Goal: Communication & Community: Answer question/provide support

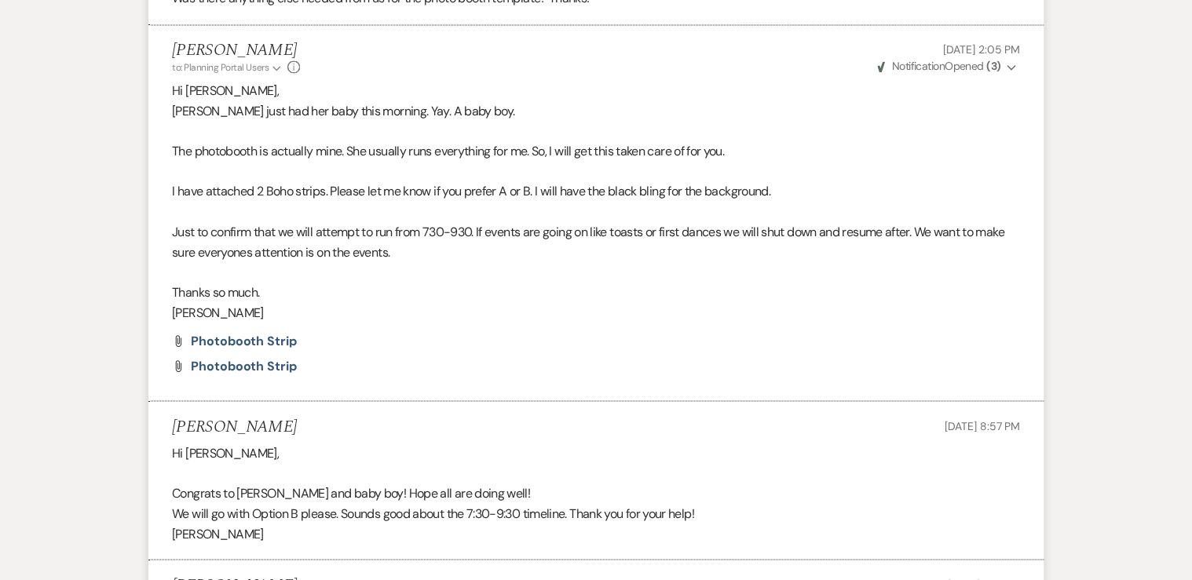
scroll to position [1193, 0]
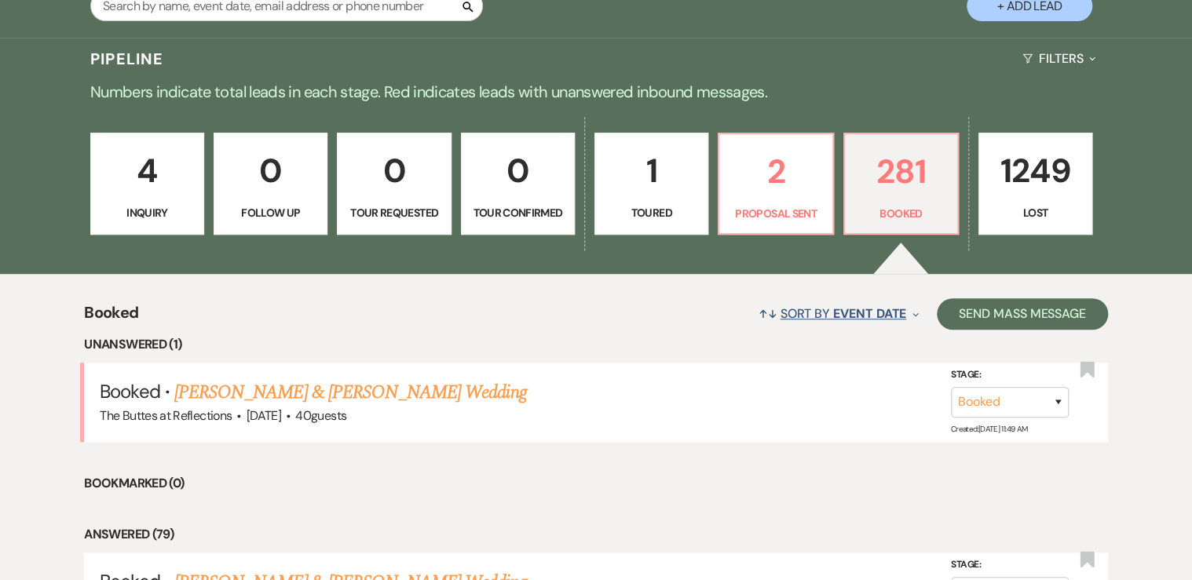
scroll to position [377, 0]
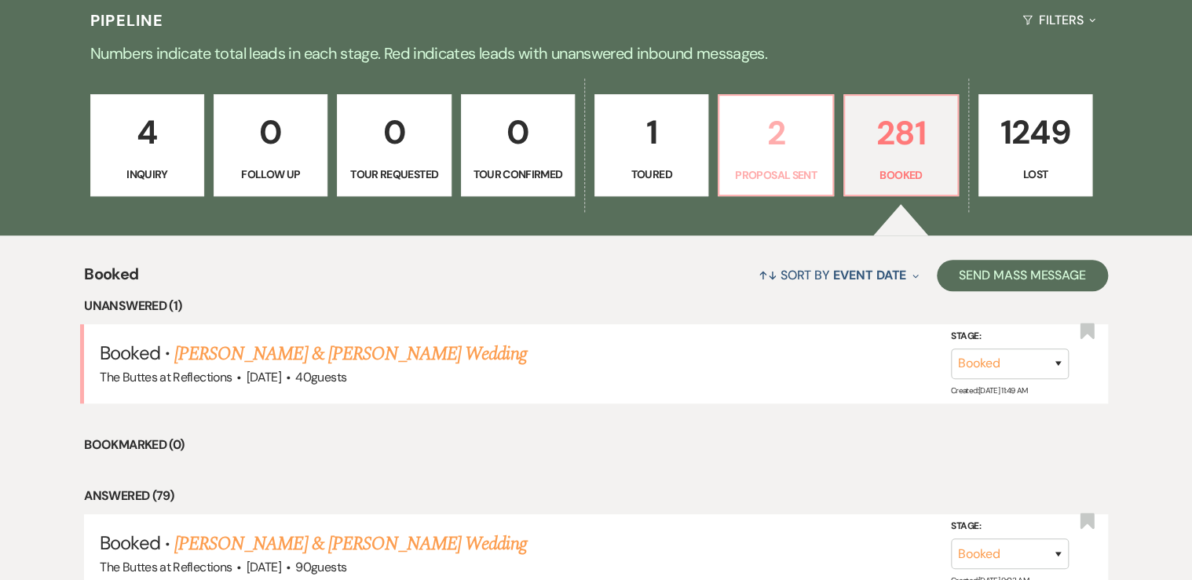
click at [761, 163] on link "2 Proposal Sent" at bounding box center [775, 145] width 115 height 102
select select "6"
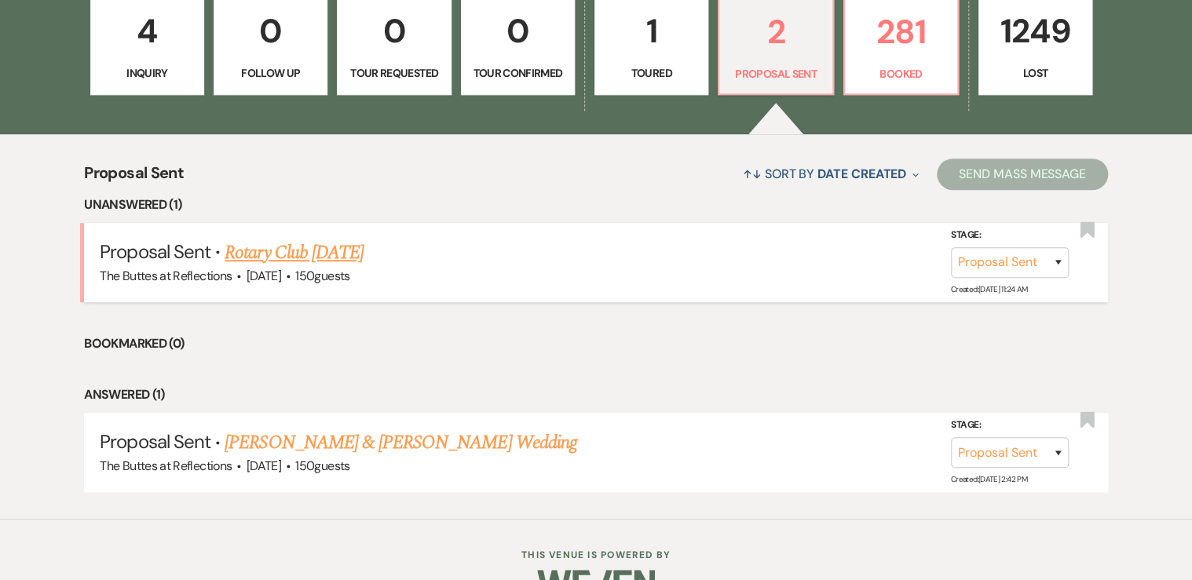
scroll to position [515, 0]
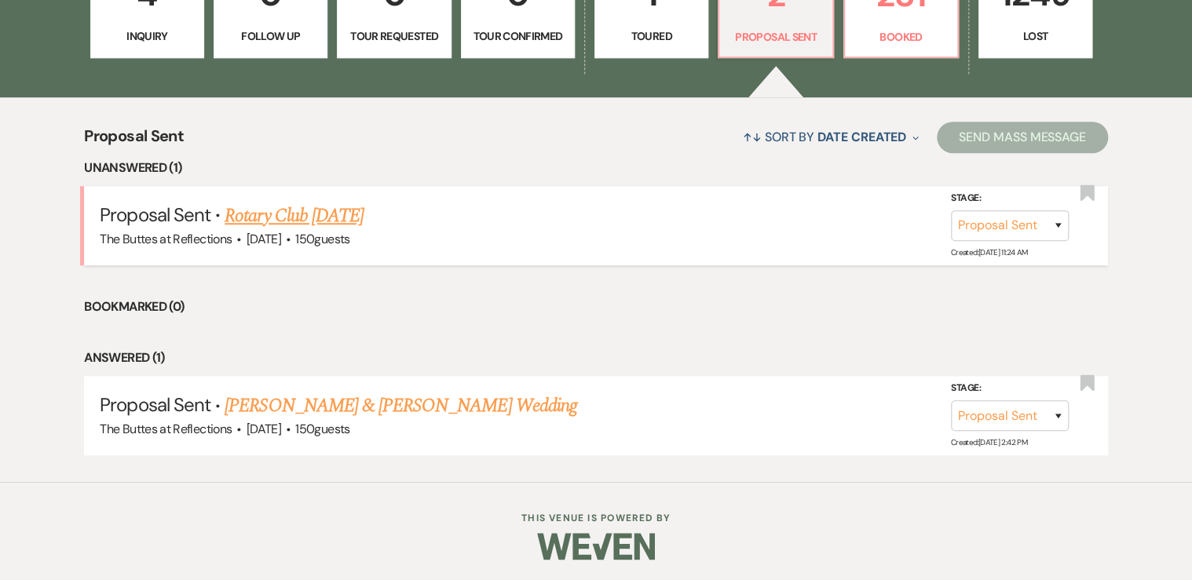
click at [358, 213] on link "Rotary Club [DATE]" at bounding box center [294, 216] width 139 height 28
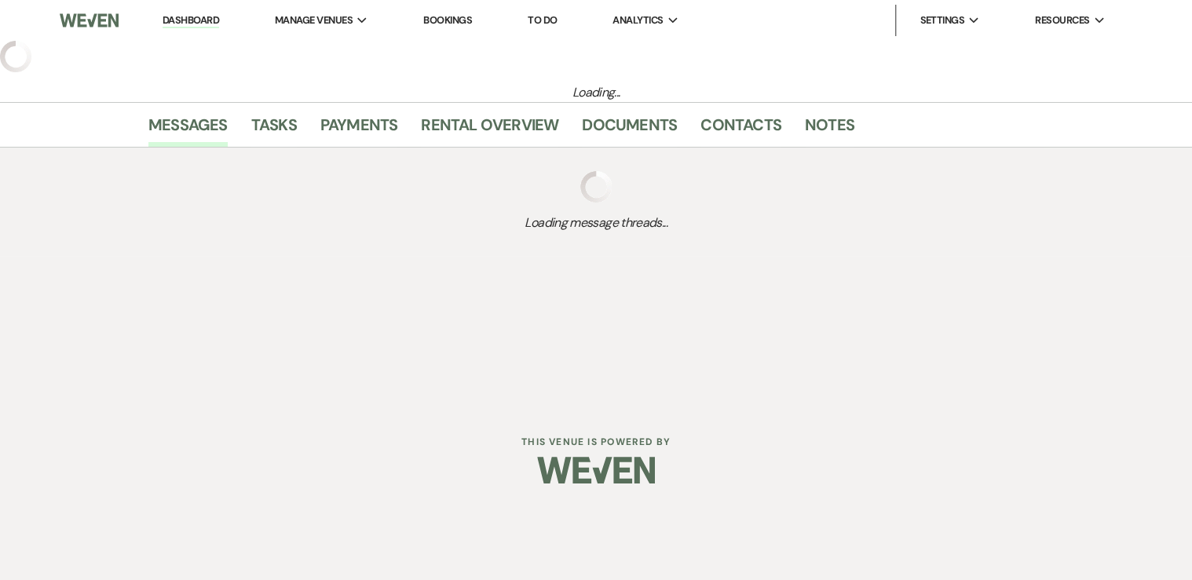
select select "6"
select select "20"
select select "7"
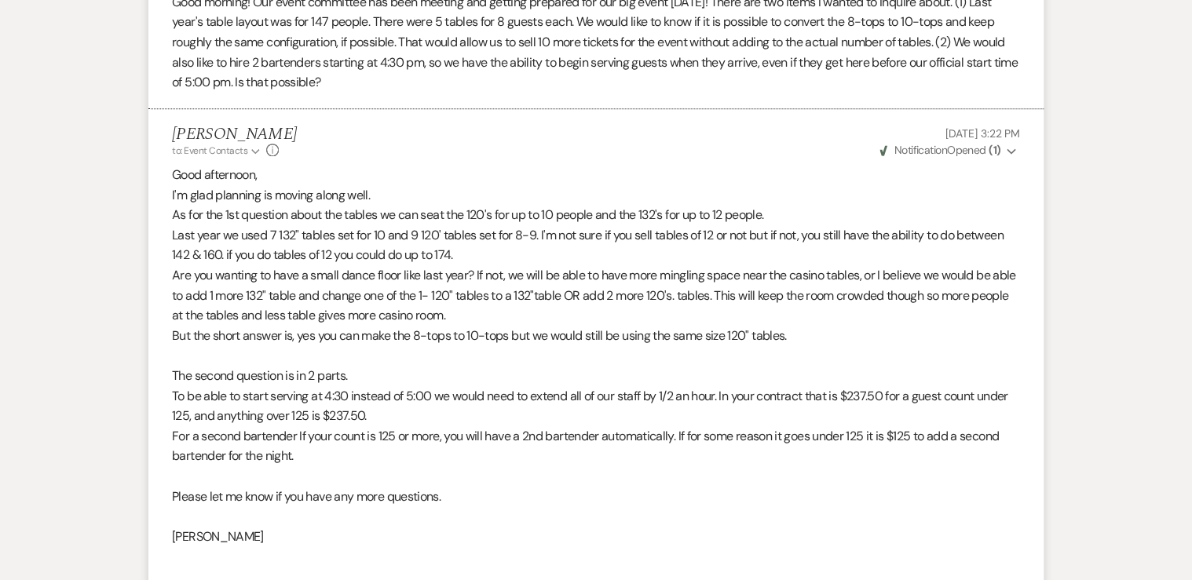
scroll to position [628, 0]
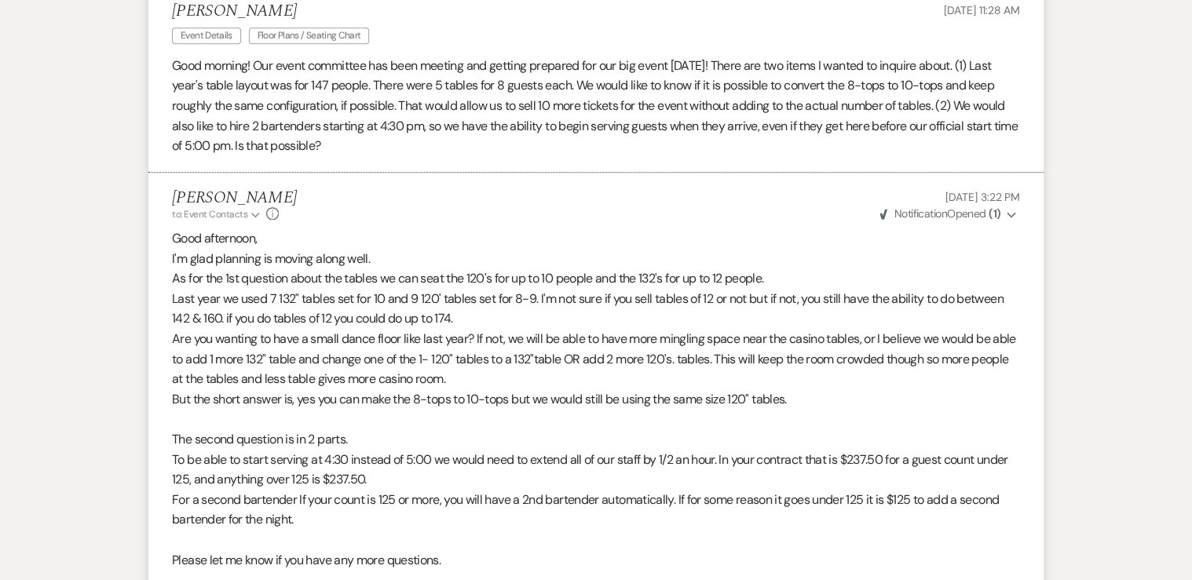
select select "6"
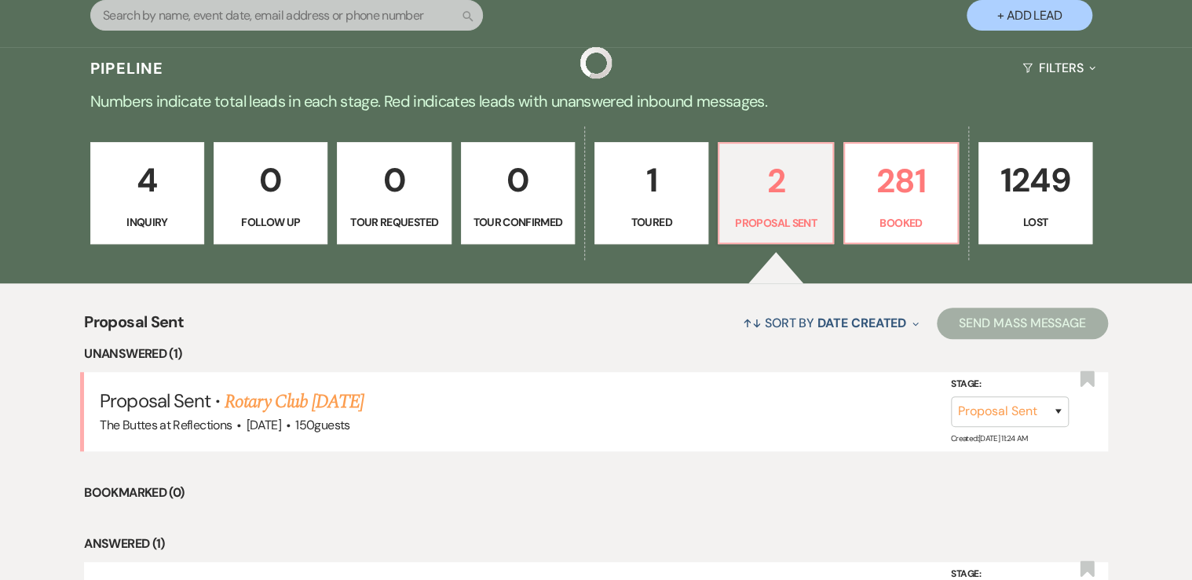
scroll to position [264, 0]
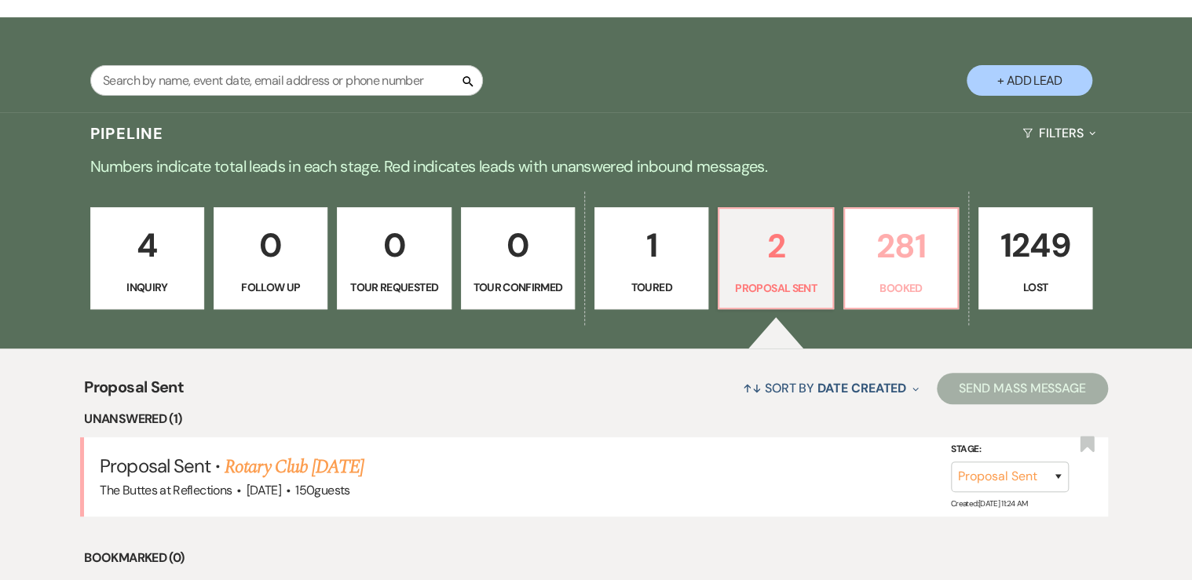
click at [904, 253] on p "281" at bounding box center [900, 246] width 93 height 53
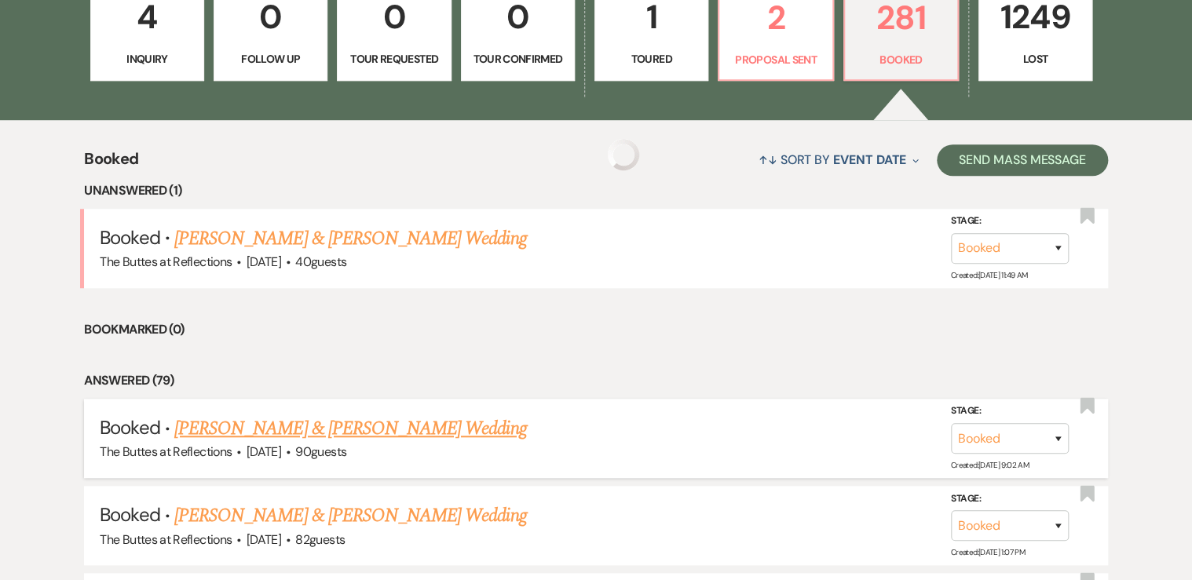
scroll to position [515, 0]
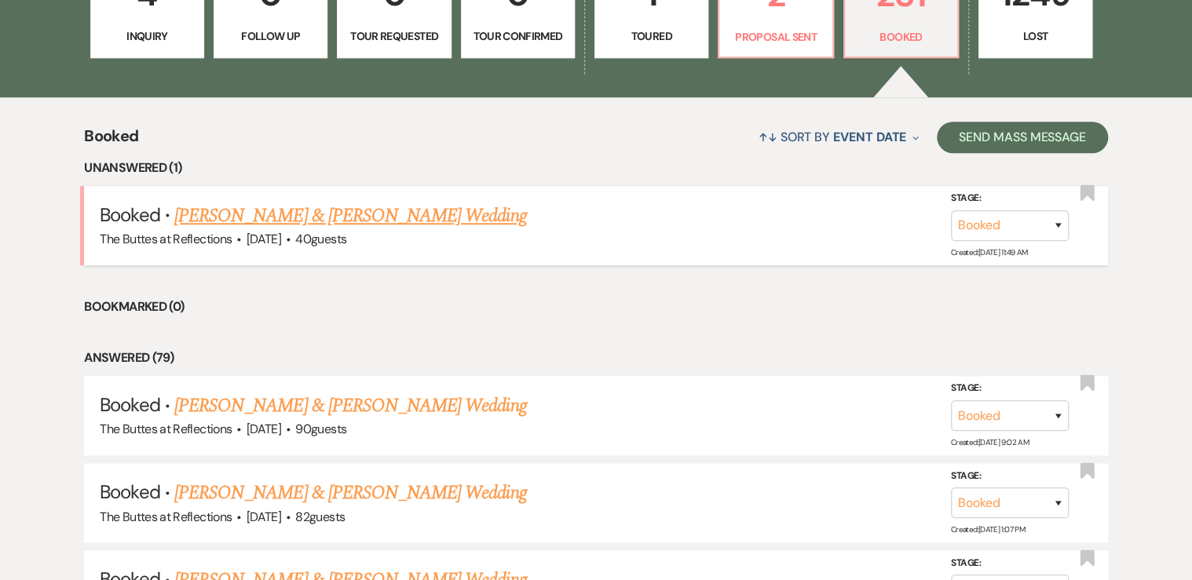
click at [301, 214] on link "[PERSON_NAME] & [PERSON_NAME] Wedding" at bounding box center [350, 216] width 352 height 28
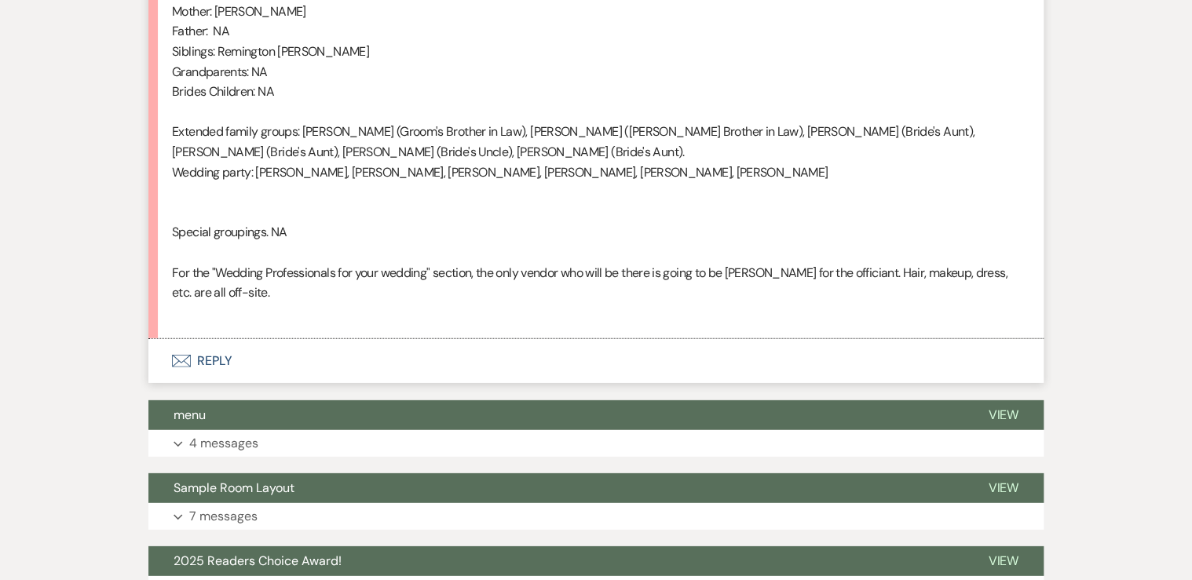
scroll to position [5088, 0]
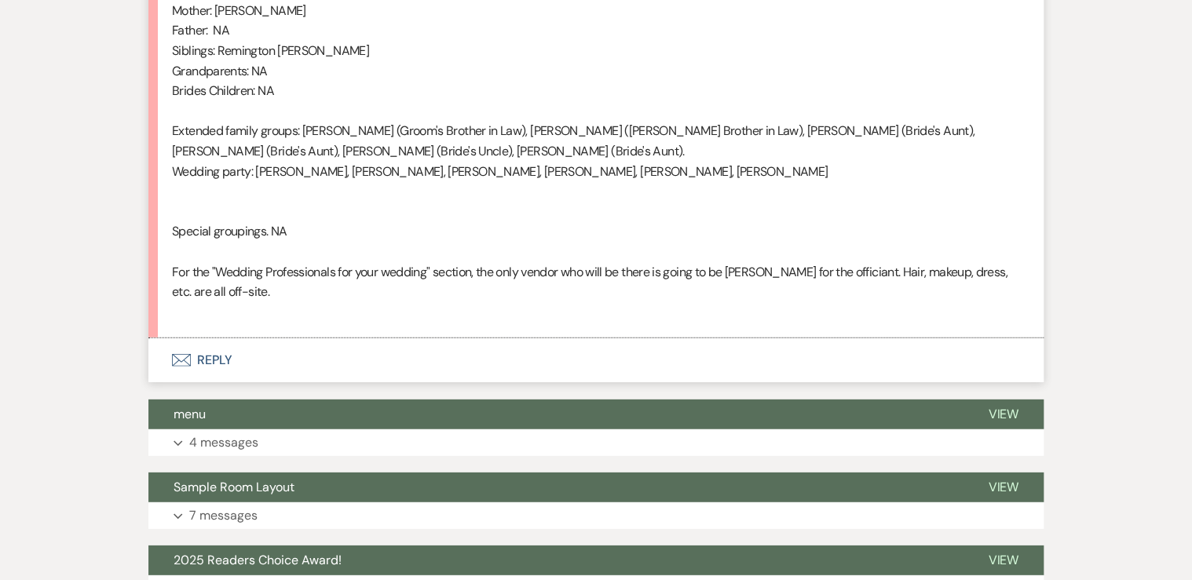
click at [217, 338] on button "Envelope Reply" at bounding box center [595, 360] width 895 height 44
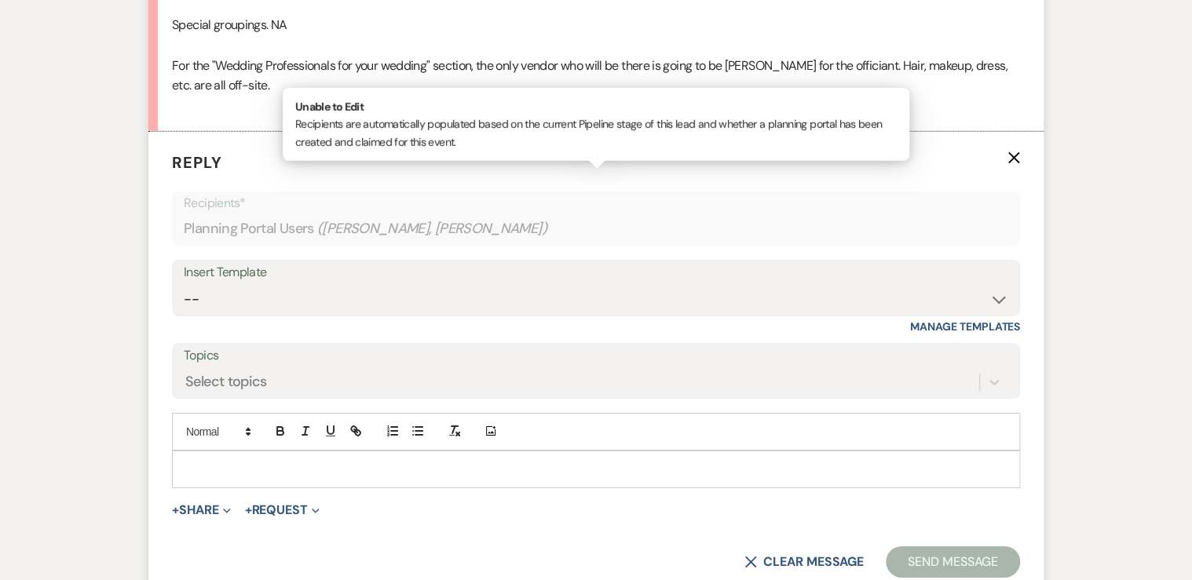
scroll to position [5345, 0]
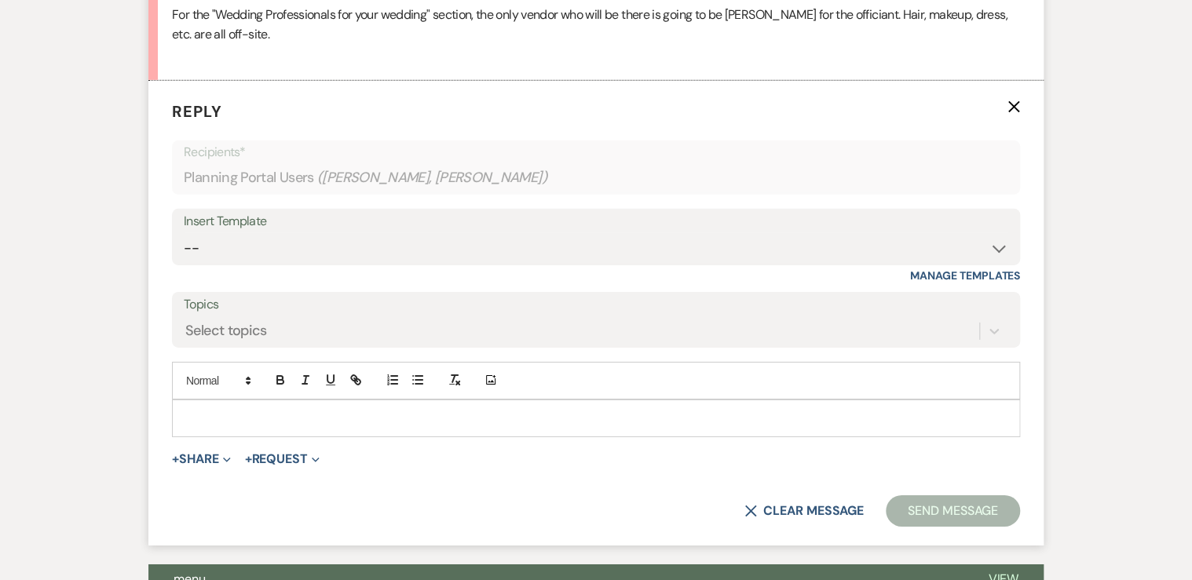
click at [217, 410] on p at bounding box center [596, 418] width 823 height 17
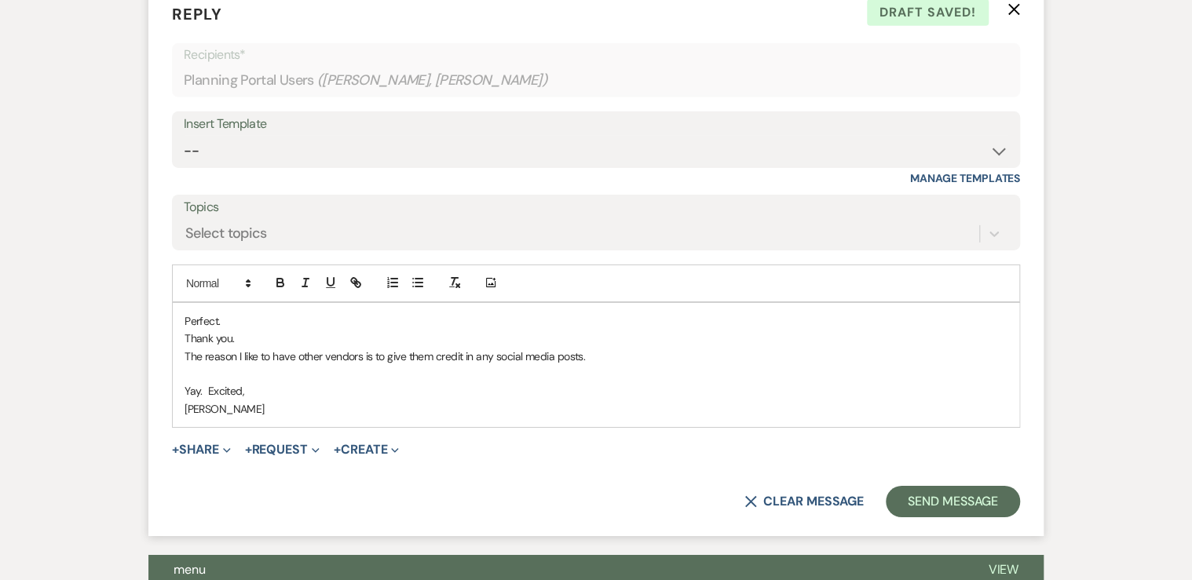
scroll to position [5471, 0]
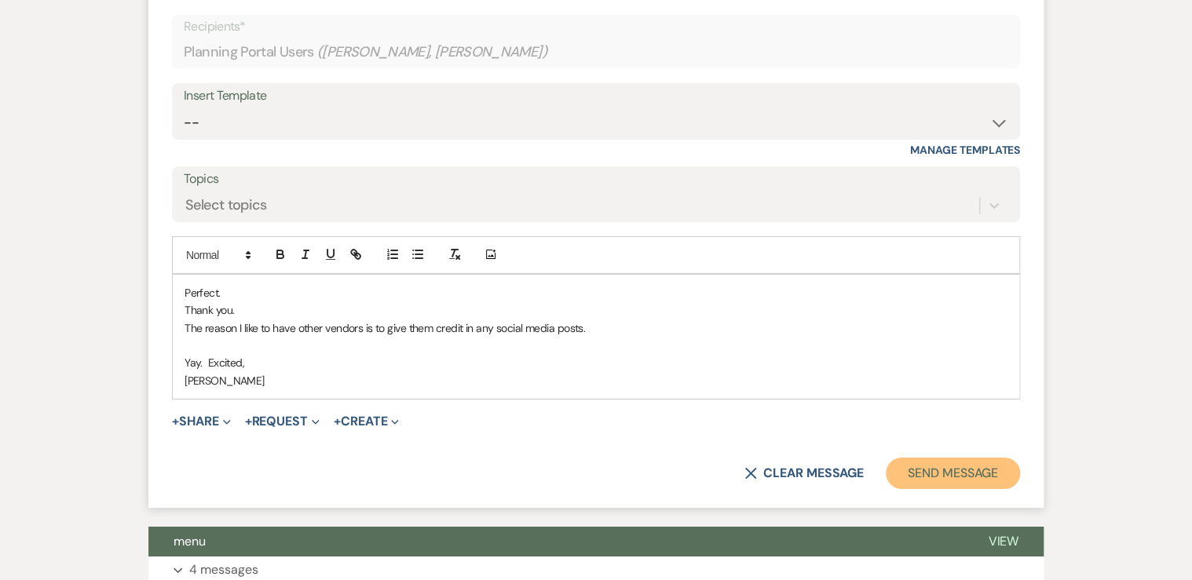
click at [948, 458] on button "Send Message" at bounding box center [953, 473] width 134 height 31
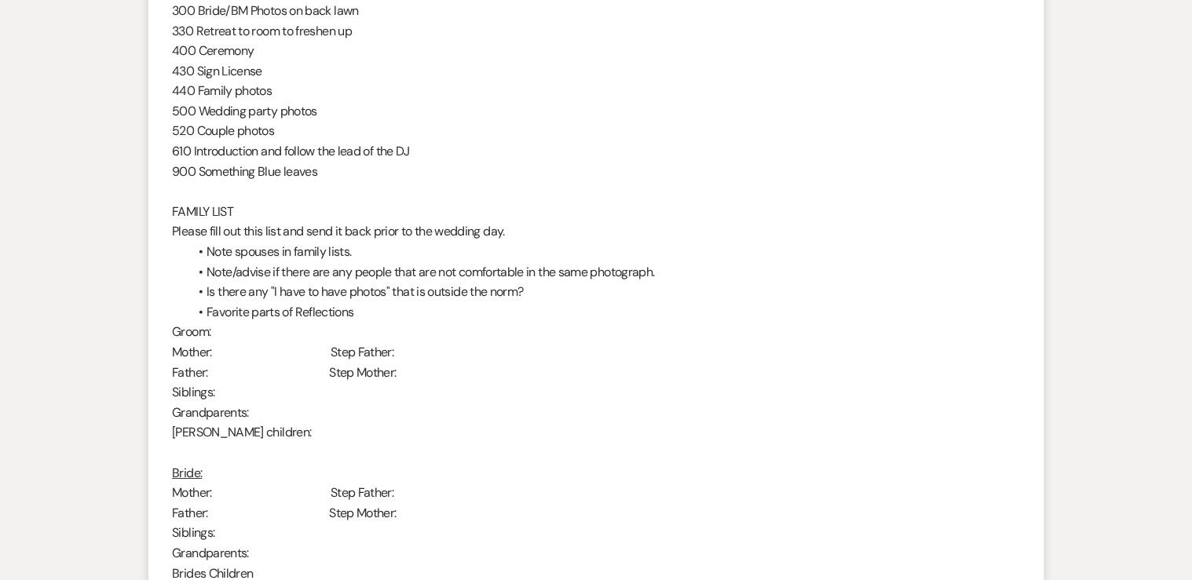
scroll to position [2618, 0]
